Goal: Task Accomplishment & Management: Use online tool/utility

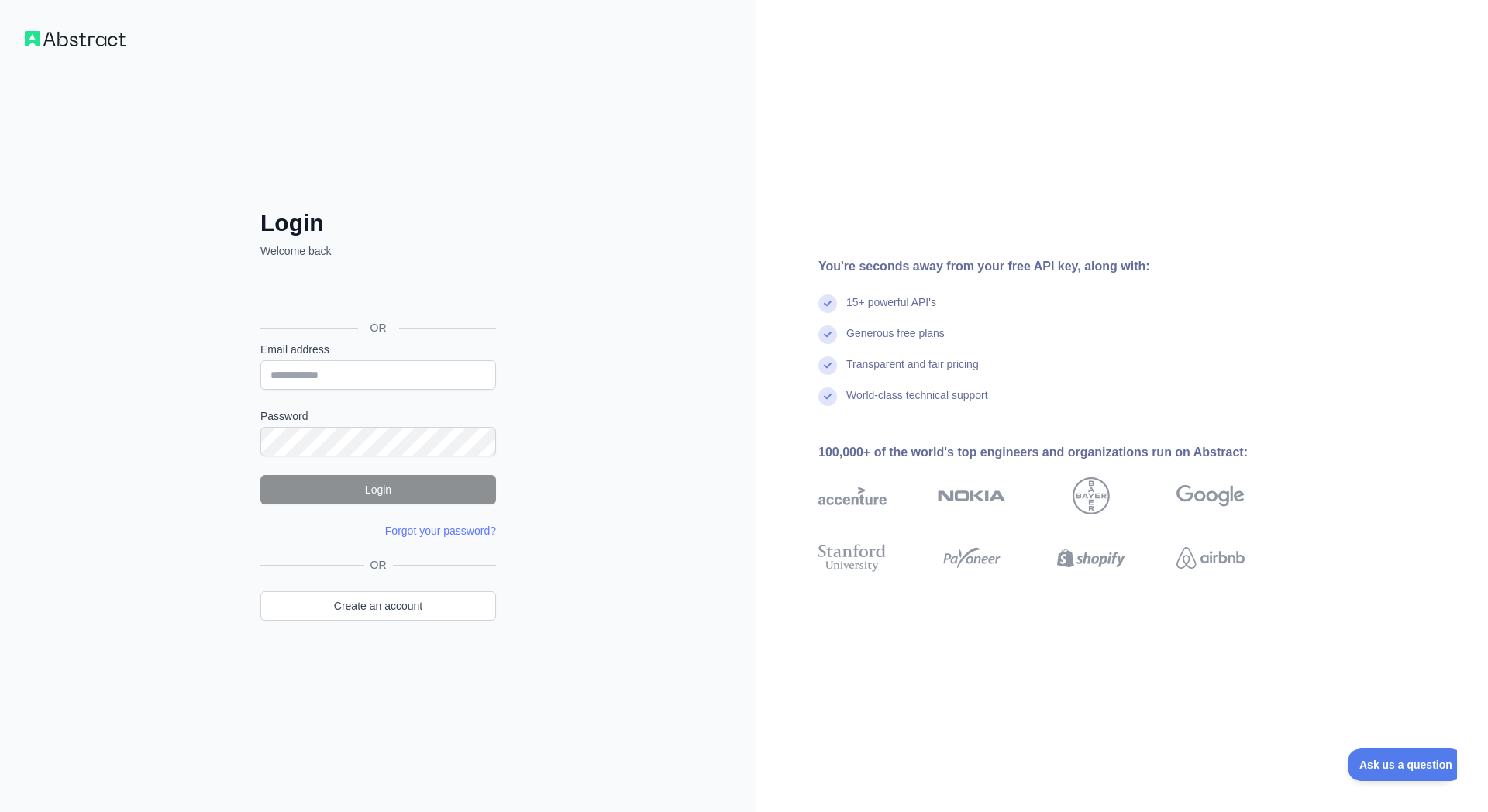
click at [412, 291] on div "Sign in with Google. Opens in new tab" at bounding box center [377, 292] width 233 height 34
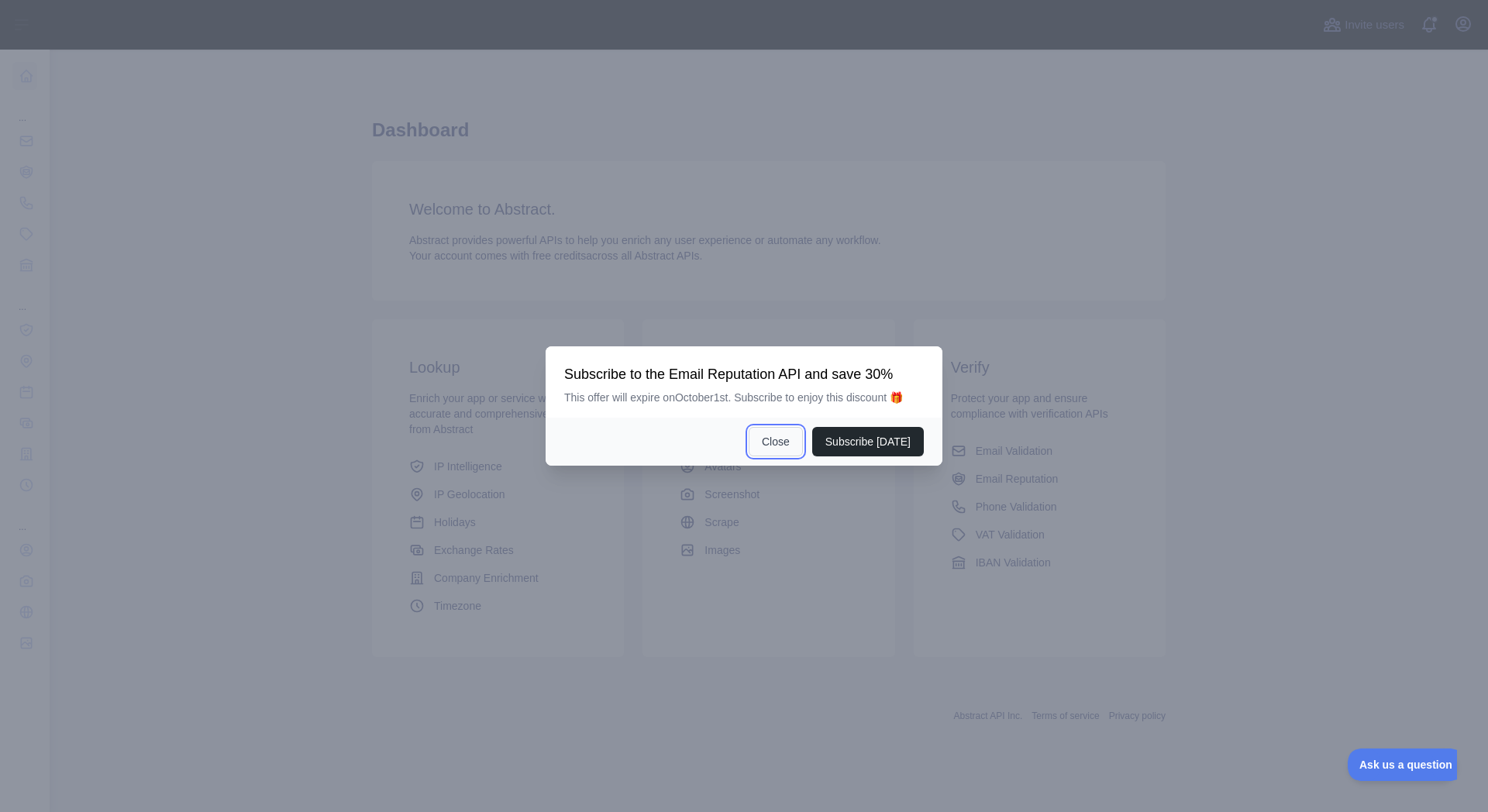
click at [778, 444] on button "Close" at bounding box center [776, 442] width 54 height 30
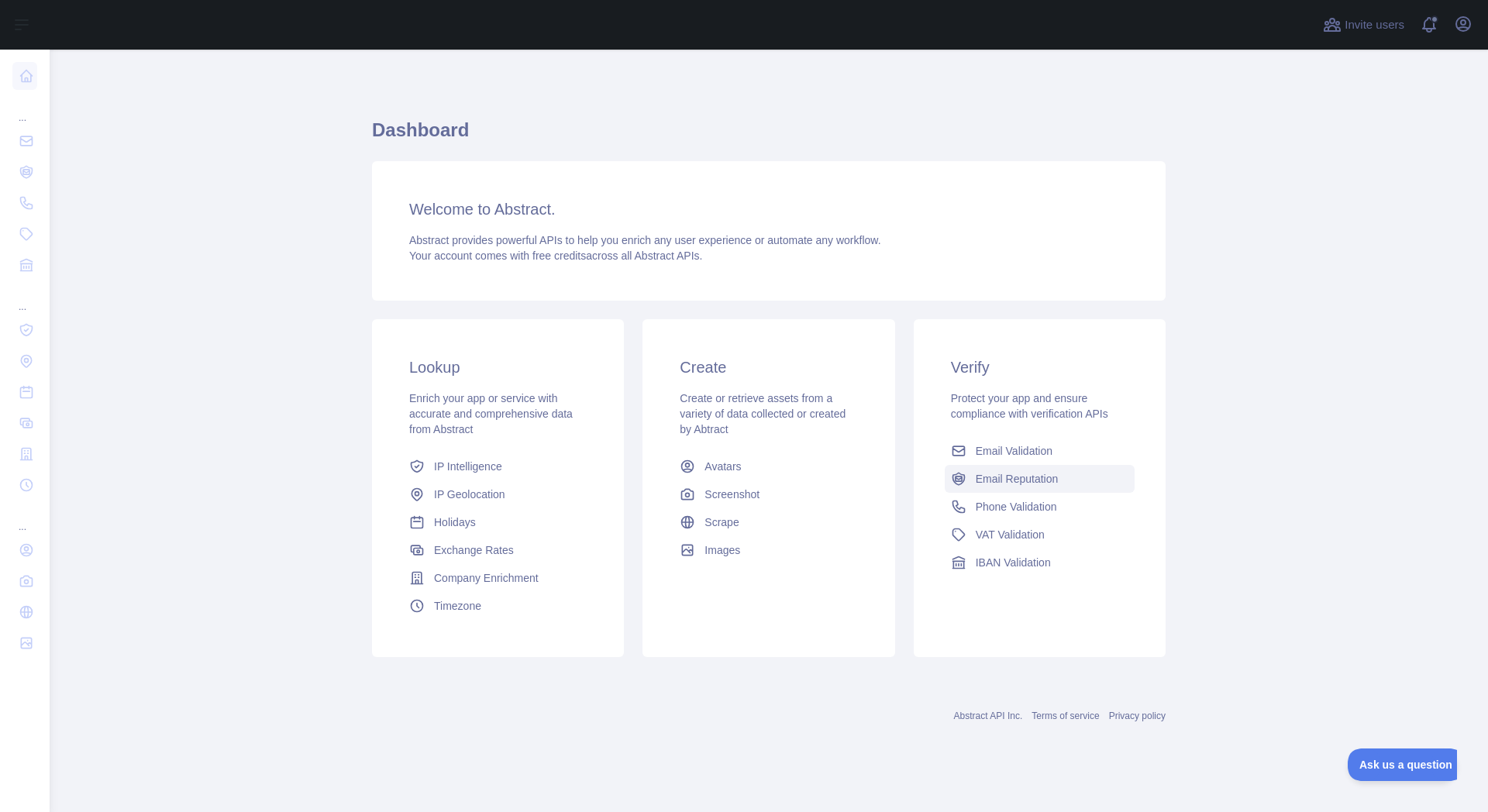
click at [1012, 492] on link "Email Reputation" at bounding box center [1039, 478] width 190 height 28
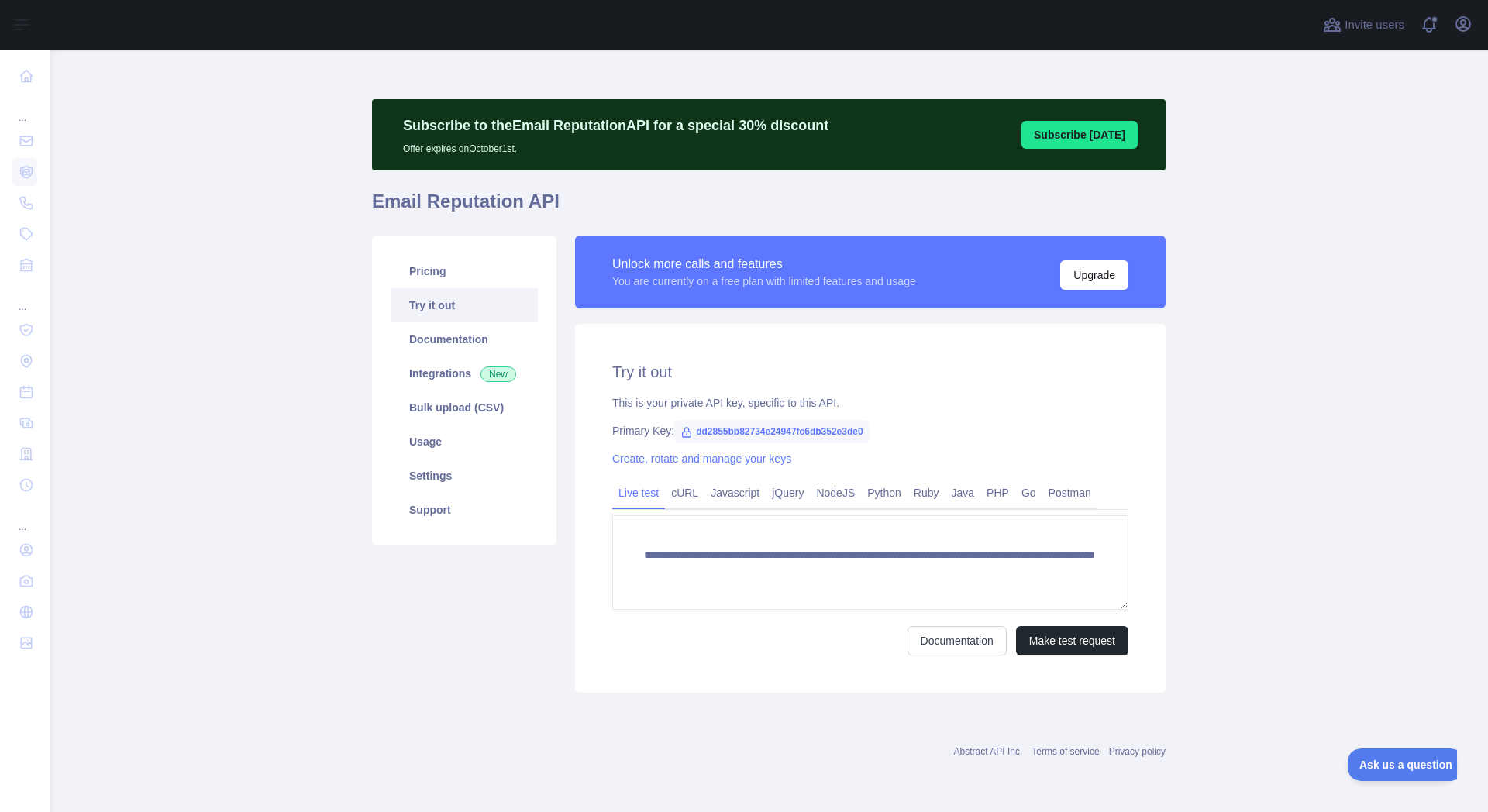
click at [804, 426] on span "dd2855bb82734e24947fc6db352e3de0" at bounding box center [772, 431] width 194 height 23
drag, startPoint x: 695, startPoint y: 430, endPoint x: 866, endPoint y: 433, distance: 171.0
click at [866, 433] on span "dd2855bb82734e24947fc6db352e3de0" at bounding box center [772, 431] width 194 height 23
copy span "dd2855bb82734e24947fc6db352e3de0"
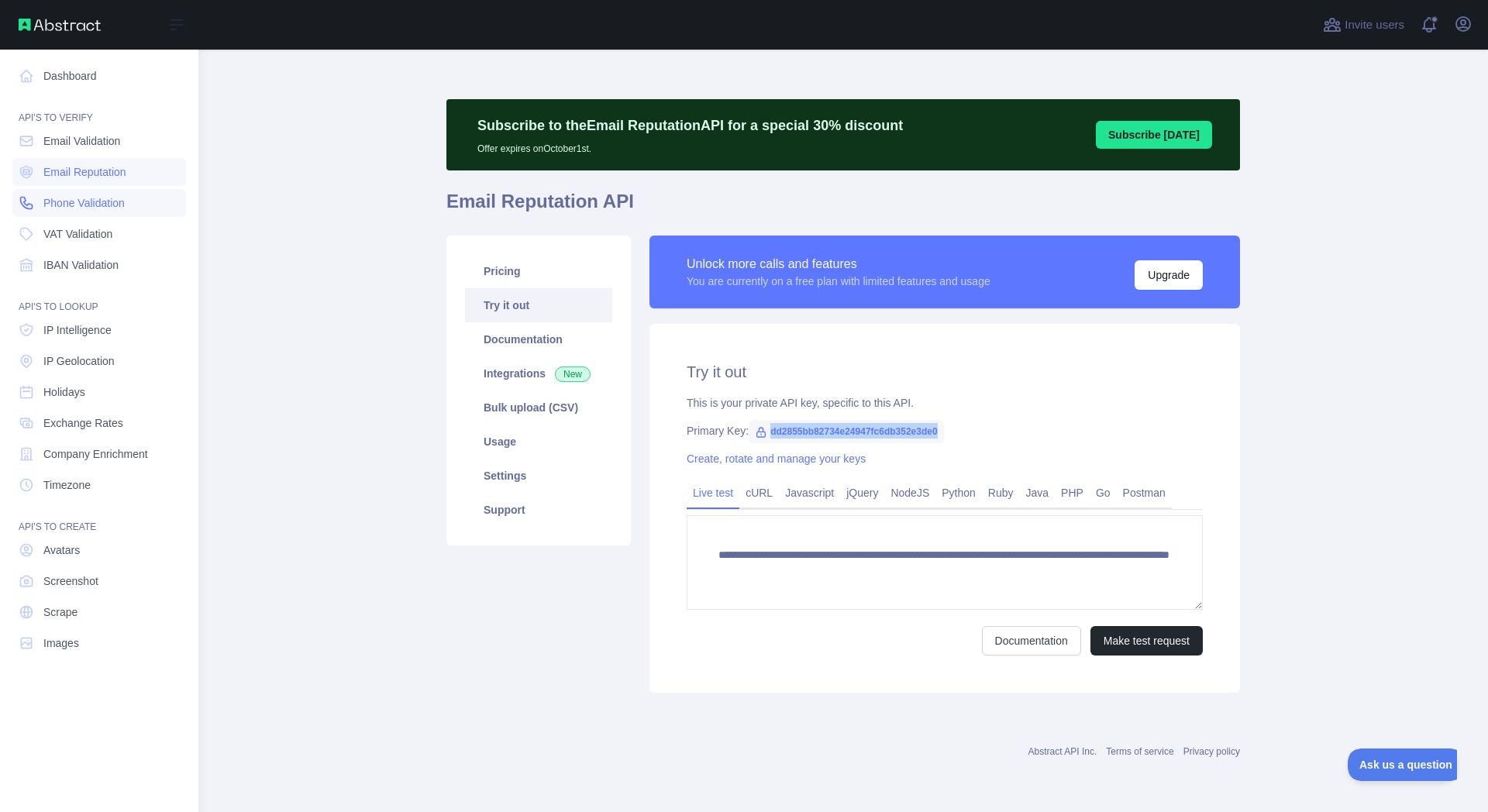
click at [97, 204] on span "Phone Validation" at bounding box center [84, 203] width 82 height 15
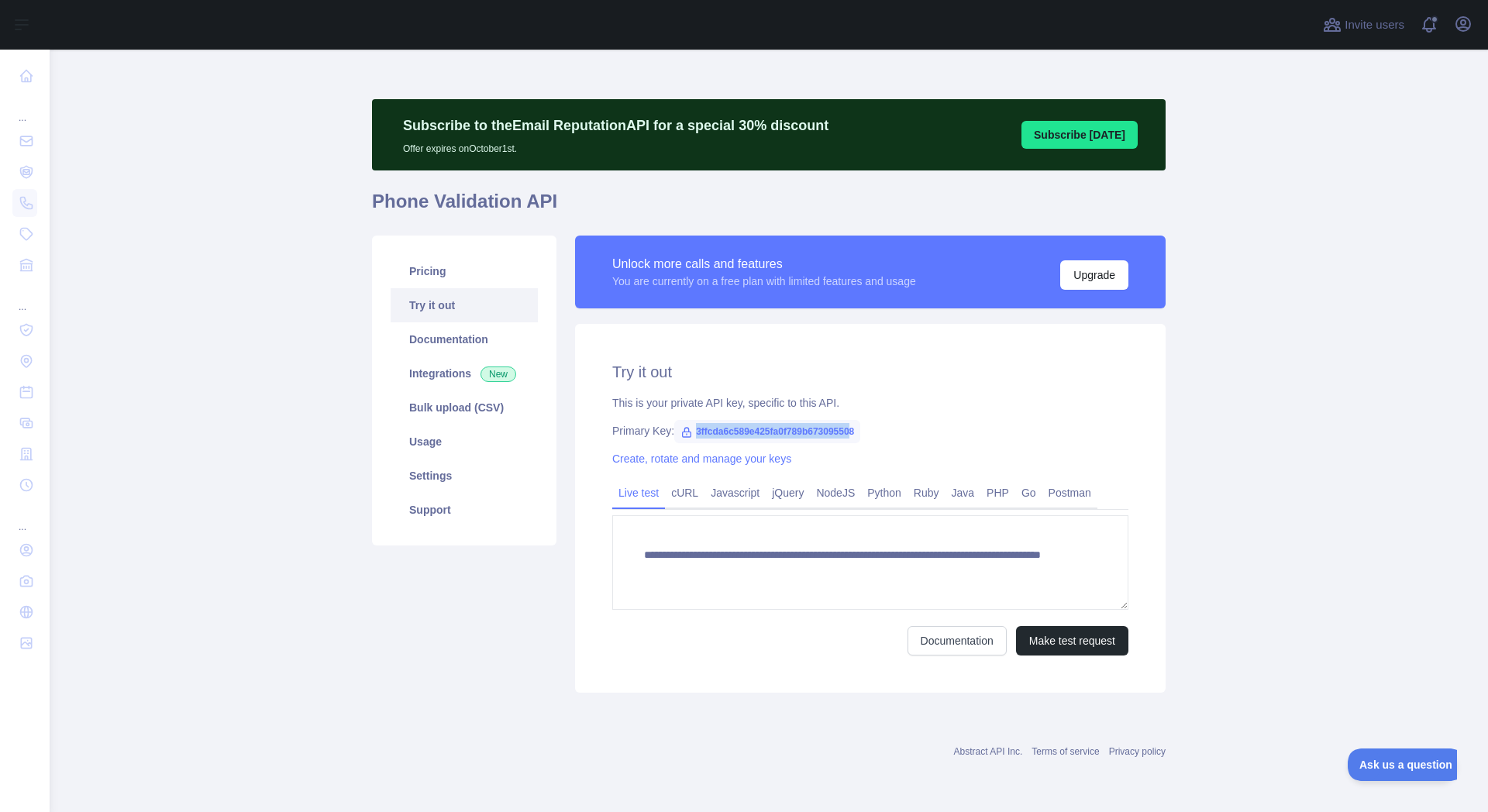
drag, startPoint x: 854, startPoint y: 427, endPoint x: 686, endPoint y: 435, distance: 168.2
click at [686, 435] on span "3ffcda6c589e425fa0f789b673095508" at bounding box center [767, 431] width 186 height 23
drag, startPoint x: 860, startPoint y: 429, endPoint x: 682, endPoint y: 438, distance: 178.2
click at [682, 438] on span "3ffcda6c589e425fa0f789b673095508" at bounding box center [767, 431] width 186 height 23
click at [682, 438] on icon at bounding box center [686, 432] width 13 height 13
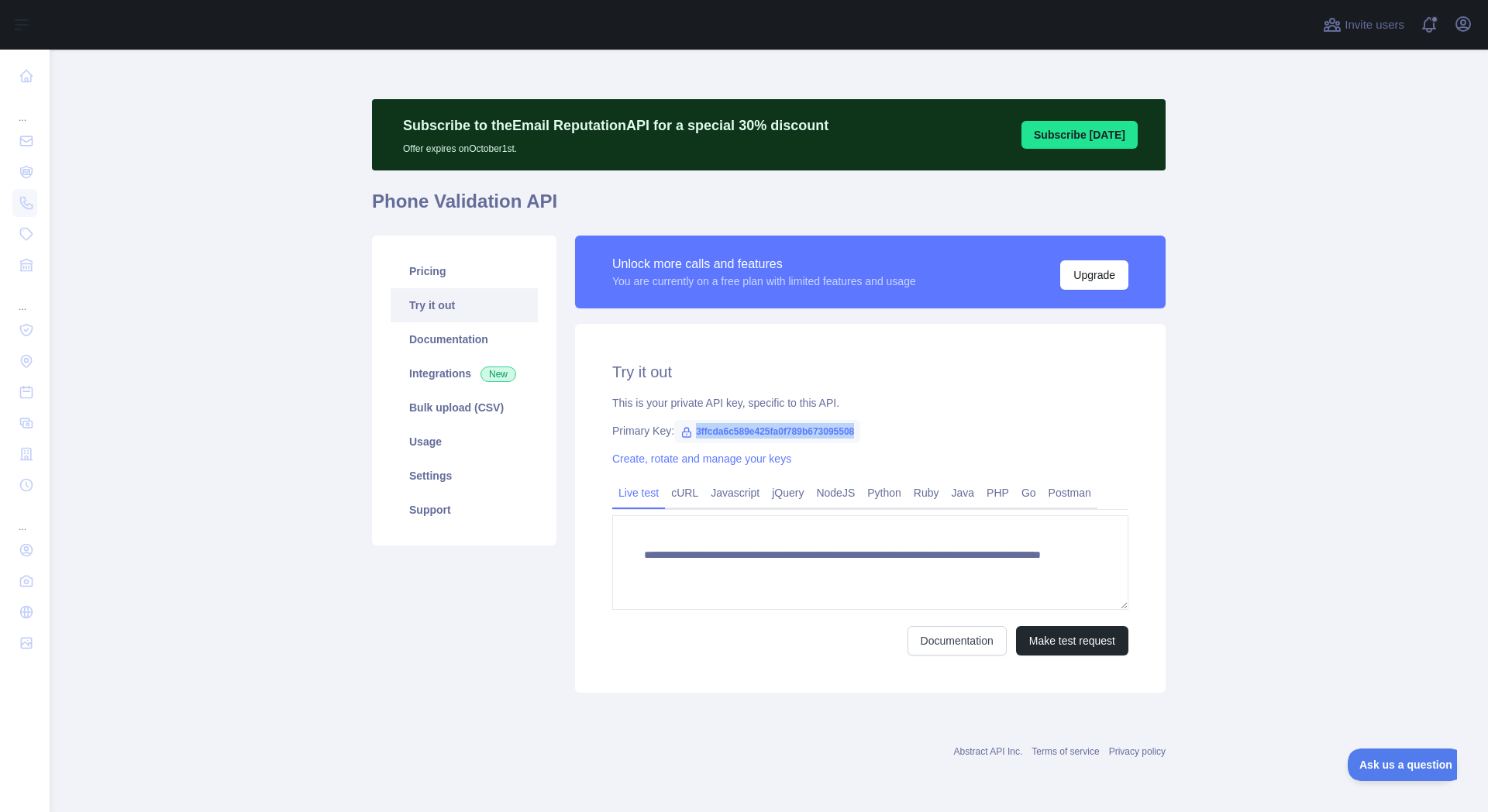
drag, startPoint x: 695, startPoint y: 427, endPoint x: 864, endPoint y: 444, distance: 169.9
click at [864, 444] on div "**********" at bounding box center [871, 508] width 591 height 368
copy span "3ffcda6c589e425fa0f789b673095508"
